Goal: Task Accomplishment & Management: Manage account settings

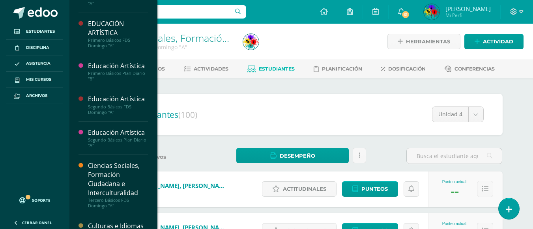
scroll to position [108, 0]
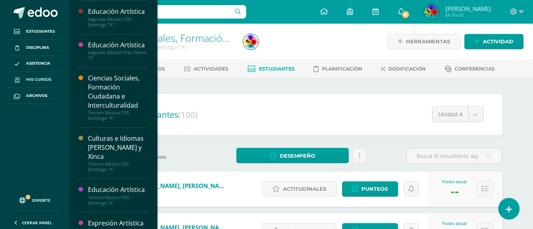
click at [43, 76] on link "Mis cursos" at bounding box center [34, 80] width 57 height 16
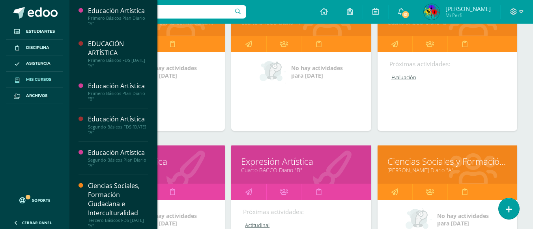
scroll to position [598, 0]
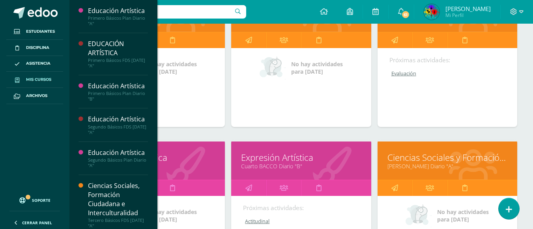
click at [284, 165] on link "Cuarto BACCO Diario "B"" at bounding box center [301, 165] width 120 height 7
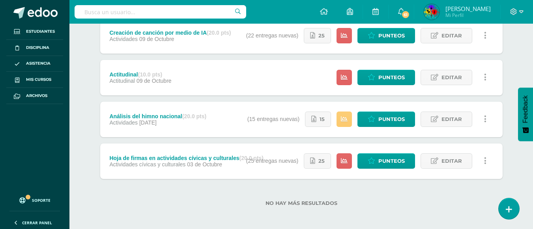
scroll to position [118, 0]
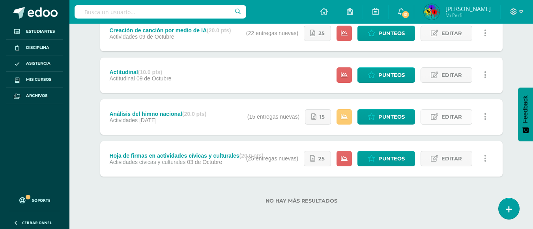
click at [442, 118] on span "Editar" at bounding box center [451, 117] width 21 height 15
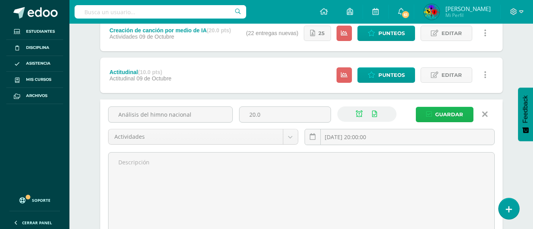
click at [439, 118] on span "Guardar" at bounding box center [449, 114] width 28 height 15
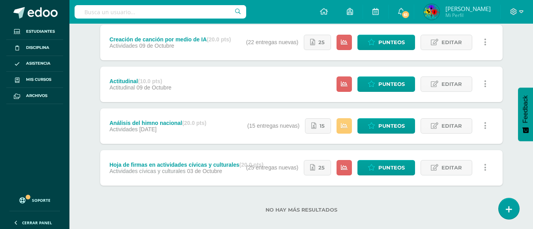
scroll to position [118, 0]
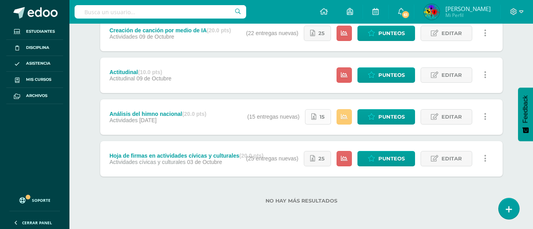
click at [324, 120] on span "15" at bounding box center [321, 117] width 5 height 15
click at [321, 158] on span "25" at bounding box center [321, 158] width 6 height 15
click at [458, 161] on span "Editar" at bounding box center [451, 158] width 21 height 15
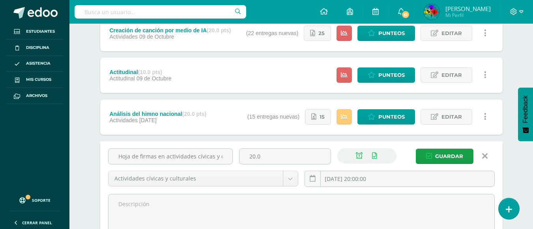
scroll to position [22, 0]
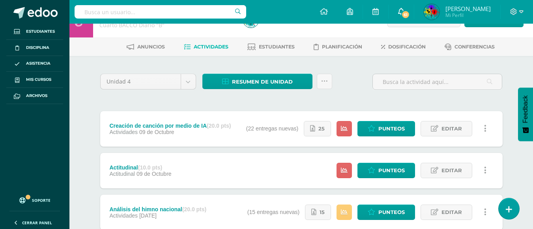
click at [410, 13] on span "61" at bounding box center [405, 14] width 9 height 9
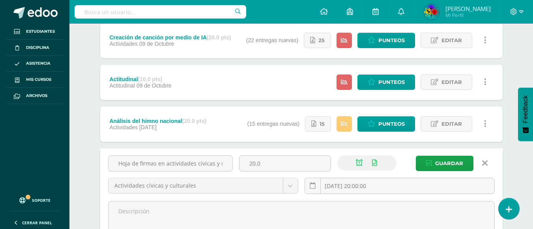
scroll to position [121, 0]
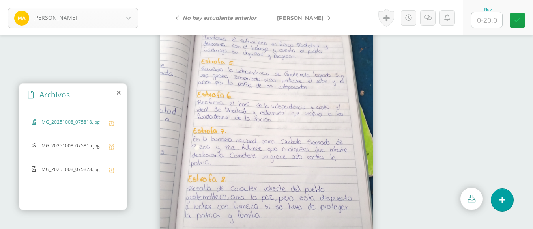
click at [131, 0] on body "Alvarez, María Alvarez, María Alvarez, Elvin Alvisures de, Kelin Barrera, Yosel…" at bounding box center [266, 0] width 533 height 0
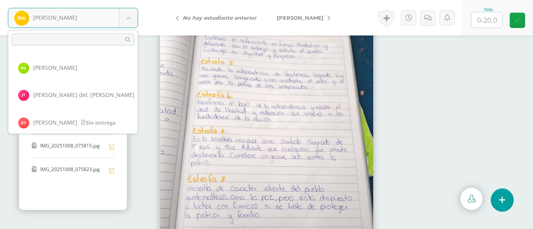
scroll to position [716, 0]
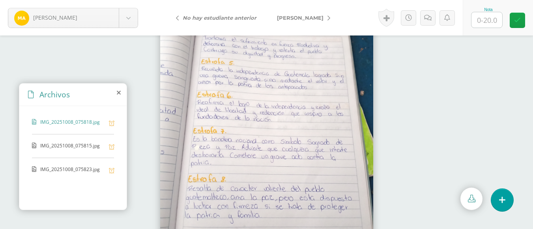
click at [425, 0] on body "[PERSON_NAME], [PERSON_NAME], [PERSON_NAME] de, [GEOGRAPHIC_DATA][PERSON_NAME],…" at bounding box center [266, 0] width 533 height 0
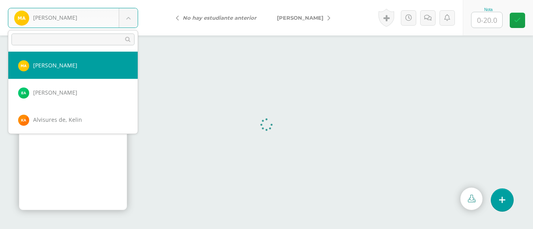
click at [132, 0] on body "[PERSON_NAME], [PERSON_NAME], [PERSON_NAME] de, [GEOGRAPHIC_DATA][PERSON_NAME],…" at bounding box center [266, 0] width 533 height 0
